Goal: Task Accomplishment & Management: Manage account settings

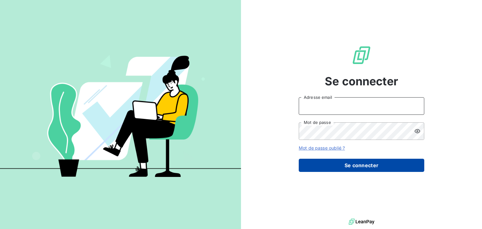
type input "[EMAIL_ADDRESS][DOMAIN_NAME]"
click at [336, 164] on button "Se connecter" at bounding box center [361, 165] width 125 height 13
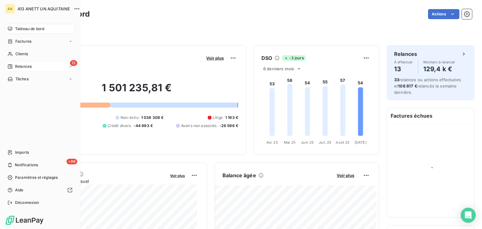
click at [17, 64] on span "Relances" at bounding box center [23, 67] width 17 height 6
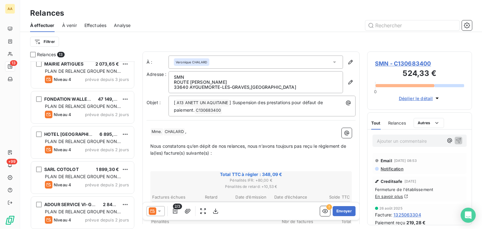
scroll to position [289, 0]
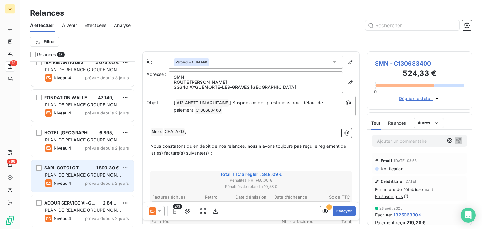
click at [93, 172] on span "PLAN DE RELANCE GROUPE NON AUTOMATIQUE" at bounding box center [83, 178] width 76 height 12
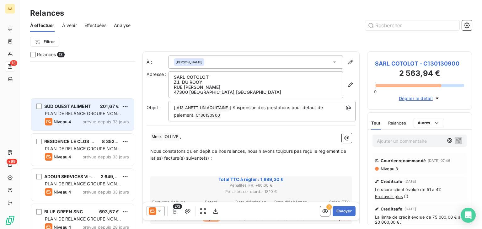
scroll to position [226, 0]
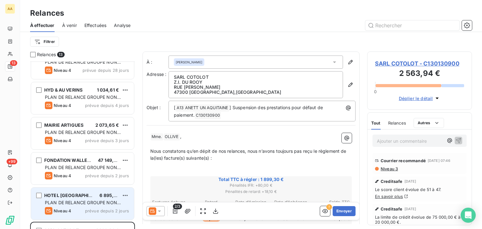
click at [102, 196] on span "6 895,63 €" at bounding box center [111, 195] width 24 height 5
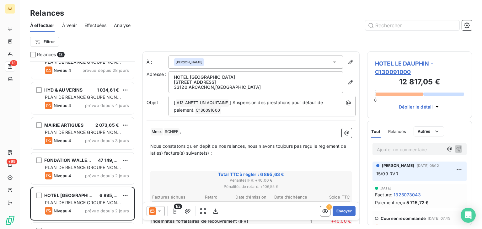
click at [396, 150] on p "Ajouter un commentaire ﻿" at bounding box center [410, 150] width 66 height 8
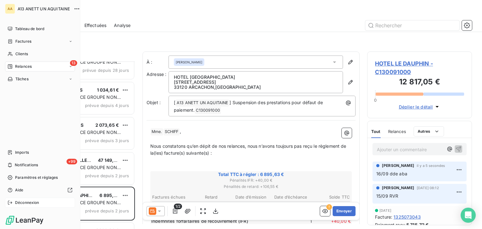
click at [15, 202] on span "Déconnexion" at bounding box center [27, 203] width 24 height 6
